Goal: Information Seeking & Learning: Learn about a topic

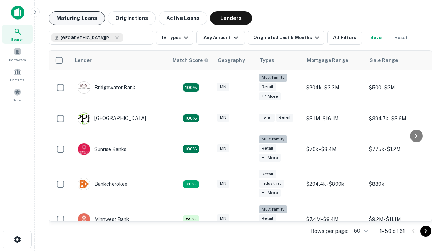
click at [77, 18] on button "Maturing Loans" at bounding box center [77, 18] width 56 height 14
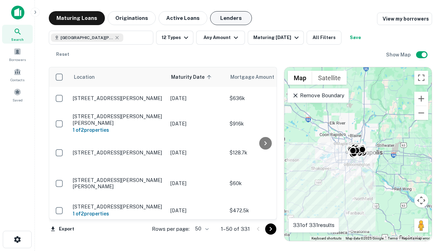
click at [231, 18] on button "Lenders" at bounding box center [231, 18] width 42 height 14
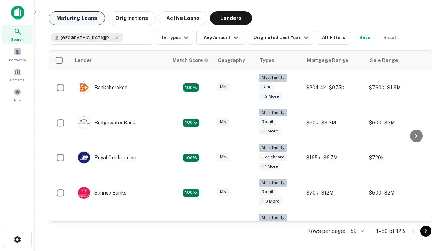
click at [77, 18] on button "Maturing Loans" at bounding box center [77, 18] width 56 height 14
